Goal: Task Accomplishment & Management: Manage account settings

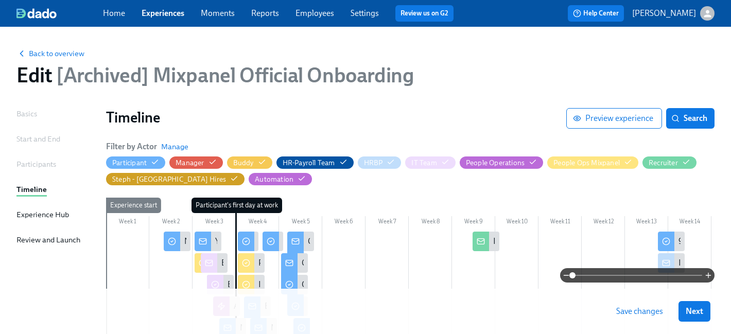
click at [168, 11] on link "Experiences" at bounding box center [163, 13] width 43 height 10
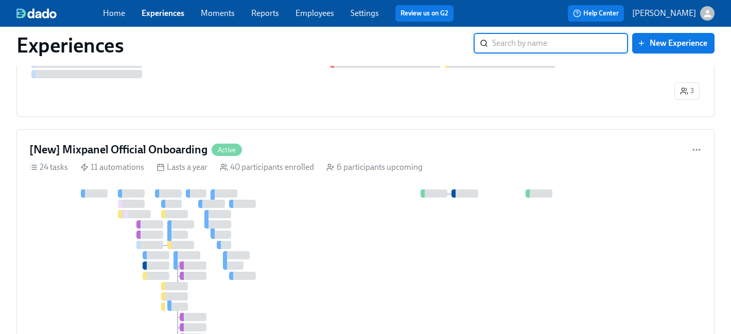
scroll to position [378, 0]
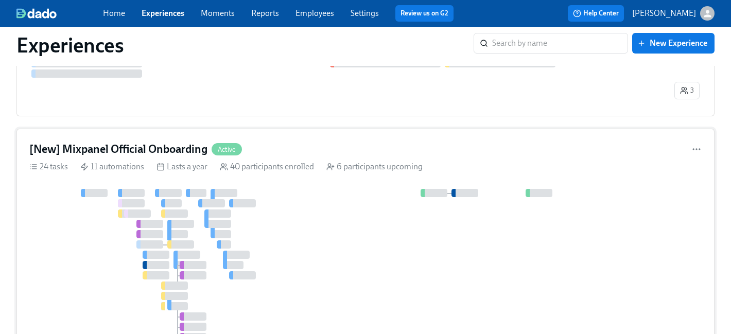
click at [396, 140] on div "[New] Mixpanel Official Onboarding Active 24 tasks 11 automations Lasts a year …" at bounding box center [365, 275] width 698 height 293
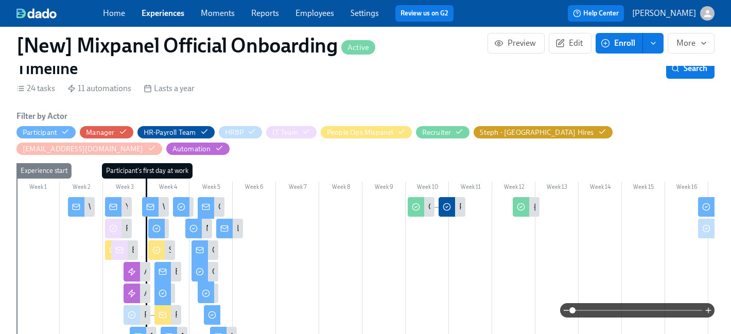
scroll to position [340, 0]
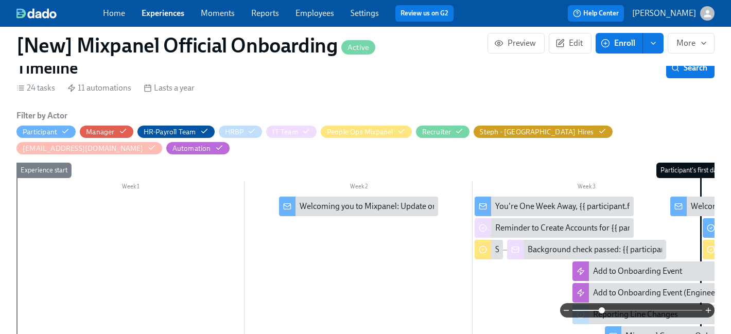
drag, startPoint x: 574, startPoint y: 315, endPoint x: 604, endPoint y: 316, distance: 29.9
click at [604, 314] on span at bounding box center [602, 310] width 6 height 6
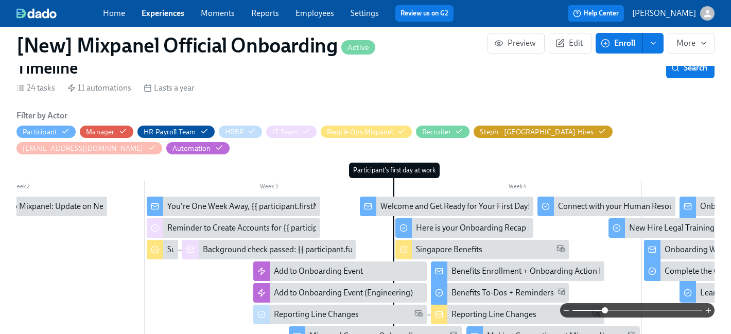
scroll to position [0, 427]
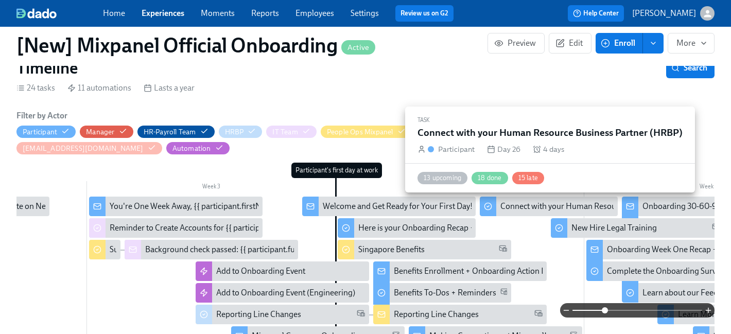
click at [557, 209] on div "Connect with your Human Resource Business Partner (HRBP)" at bounding box center [609, 206] width 216 height 11
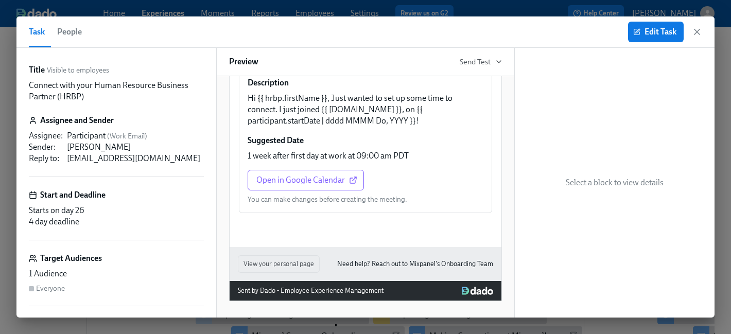
scroll to position [574, 0]
click at [661, 25] on button "Edit Task" at bounding box center [656, 32] width 56 height 21
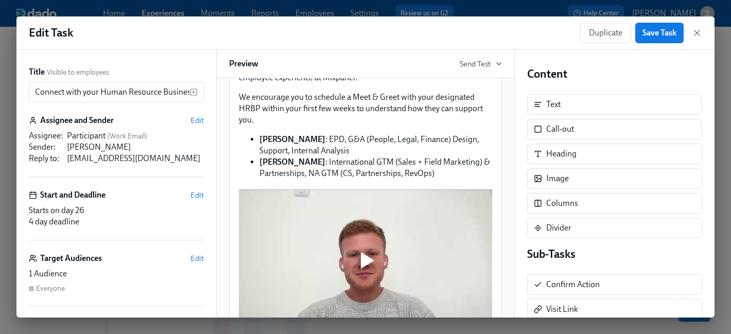
scroll to position [202, 0]
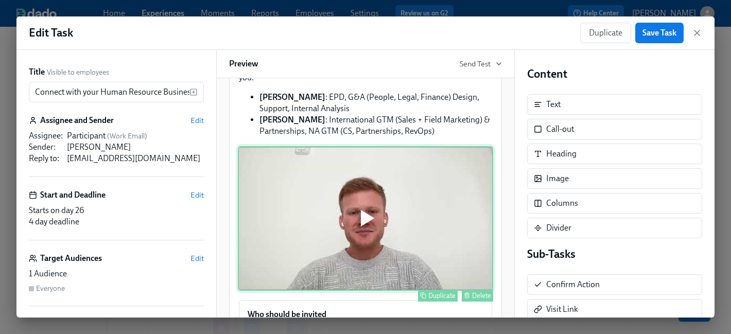
click at [478, 178] on div "Duplicate Delete" at bounding box center [365, 218] width 255 height 145
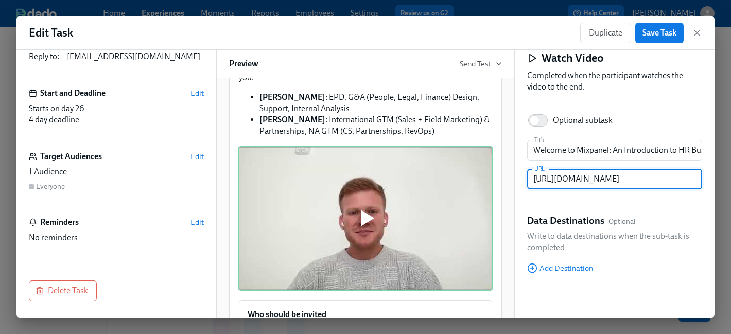
scroll to position [101, 0]
click at [196, 221] on span "Edit" at bounding box center [197, 223] width 13 height 10
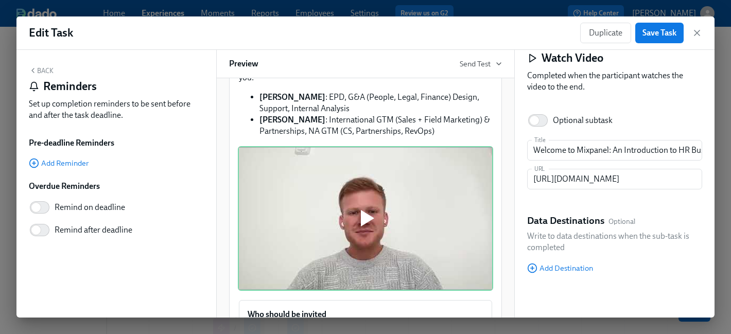
click at [49, 67] on button "Back" at bounding box center [41, 70] width 25 height 8
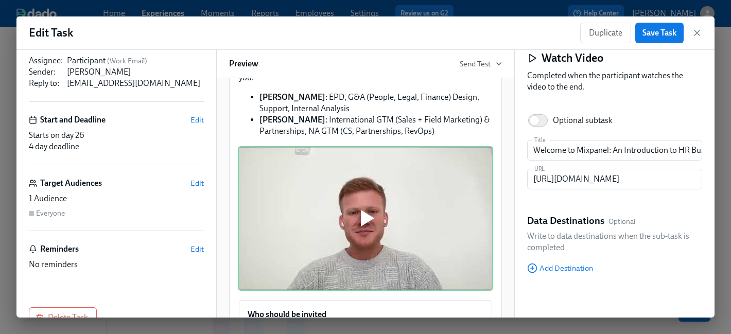
scroll to position [101, 0]
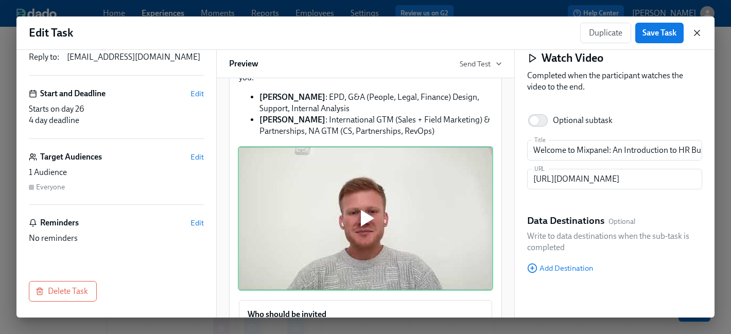
click at [697, 33] on icon "button" at bounding box center [697, 32] width 5 height 5
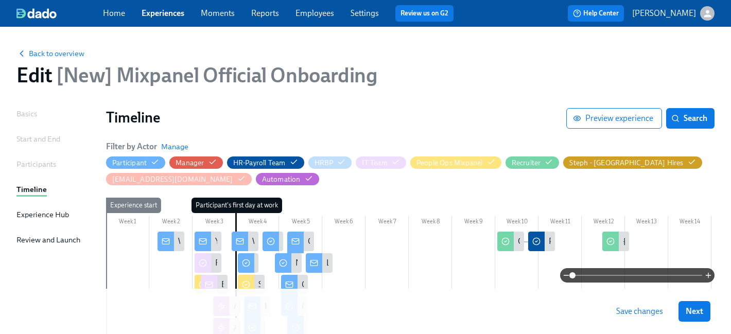
click at [66, 60] on div "Back to overview Edit [New] Mixpanel Official Onboarding" at bounding box center [365, 67] width 715 height 57
click at [65, 57] on span "Back to overview" at bounding box center [50, 53] width 68 height 10
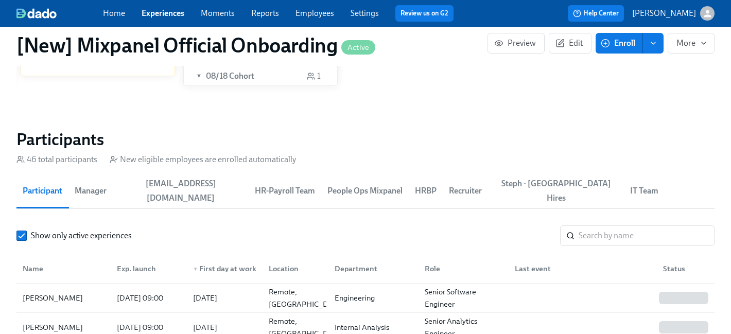
scroll to position [1239, 0]
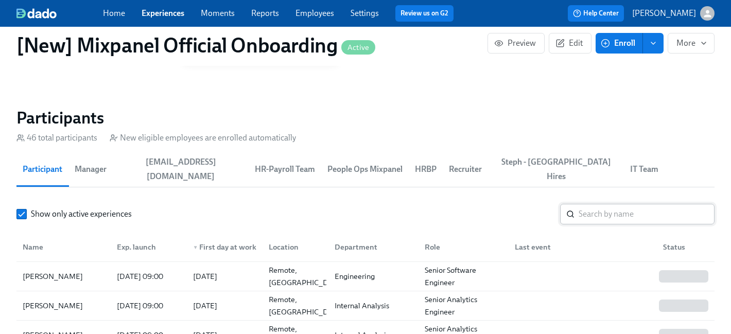
click at [677, 214] on input "search" at bounding box center [647, 214] width 136 height 21
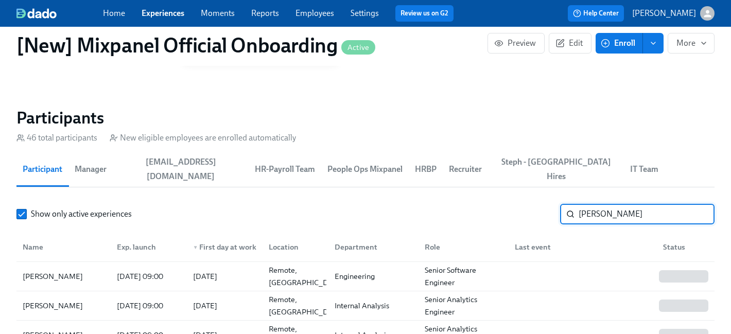
type input "[PERSON_NAME]"
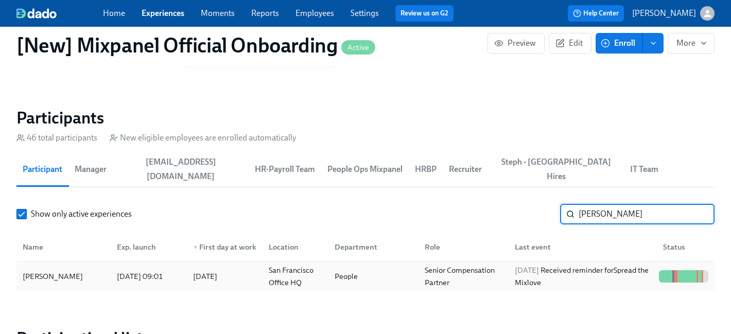
click at [403, 280] on div "People" at bounding box center [372, 276] width 90 height 21
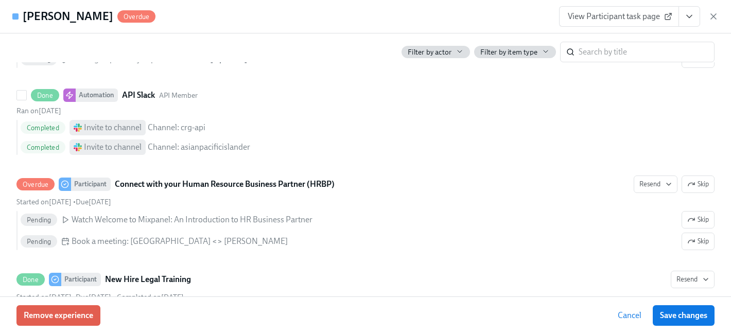
scroll to position [1538, 0]
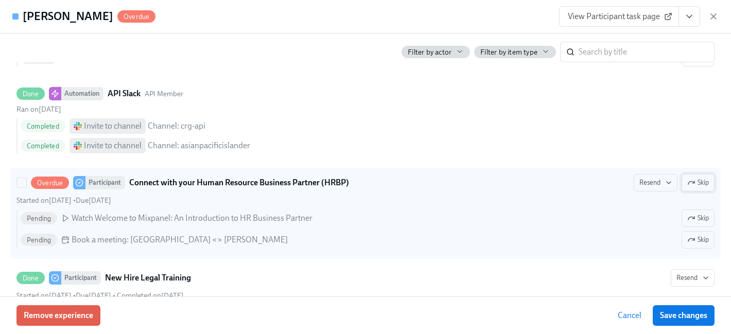
click at [698, 187] on span "Skip" at bounding box center [699, 183] width 22 height 10
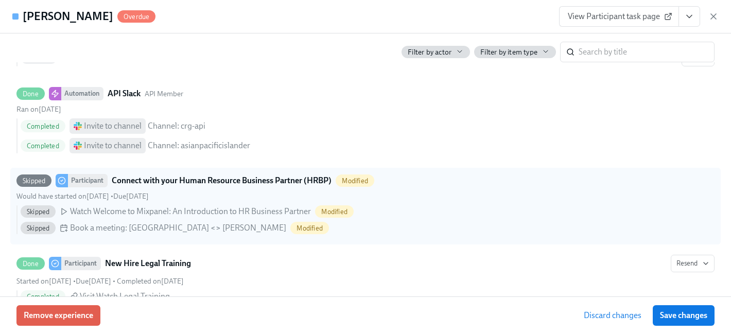
drag, startPoint x: 698, startPoint y: 313, endPoint x: 326, endPoint y: 7, distance: 482.2
click at [698, 313] on span "Save changes" at bounding box center [683, 316] width 47 height 10
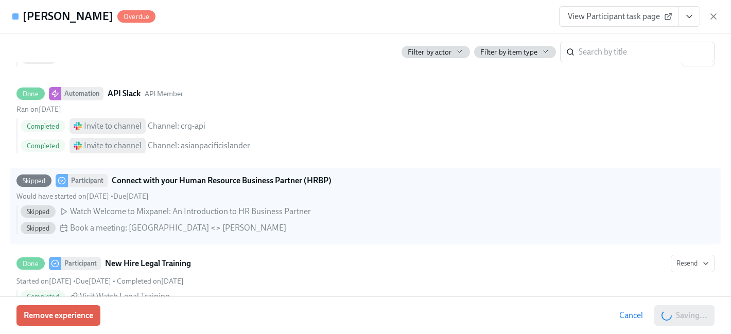
scroll to position [0, 23906]
